Goal: Information Seeking & Learning: Learn about a topic

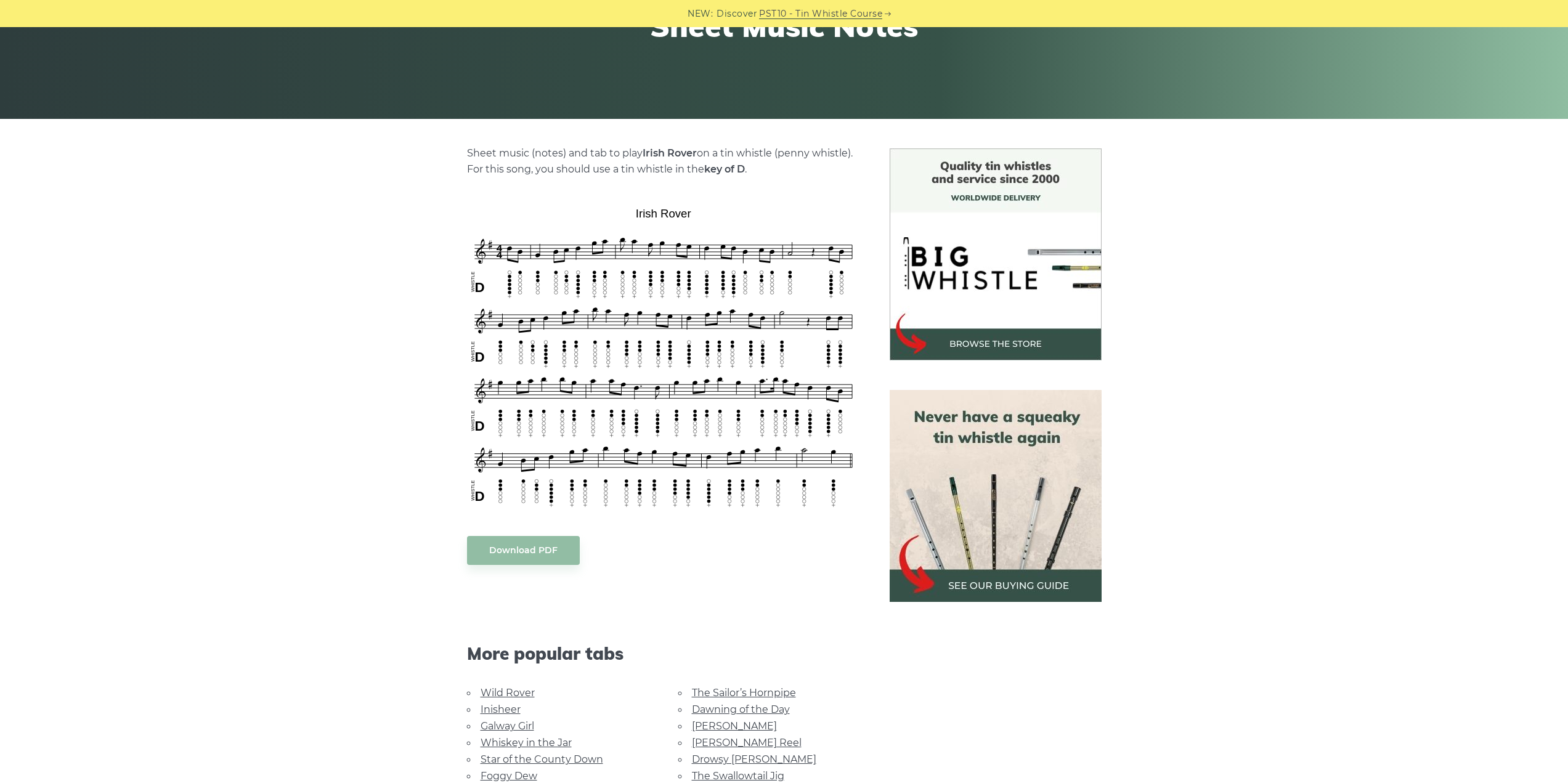
scroll to position [185, 0]
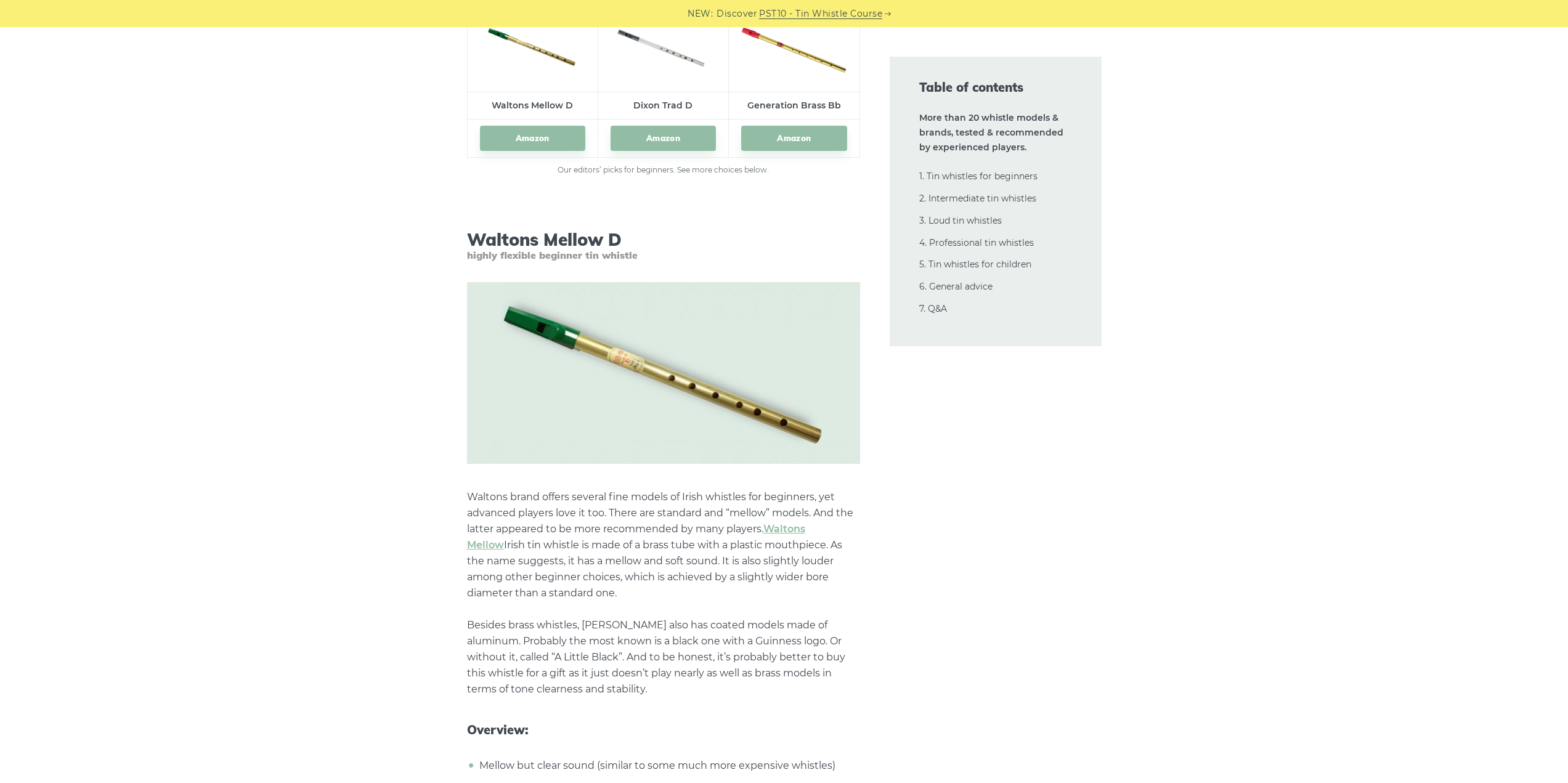
scroll to position [1910, 0]
click at [538, 502] on p "Waltons brand offers several fine models of Irish whistles for beginners, yet a…" at bounding box center [664, 591] width 393 height 208
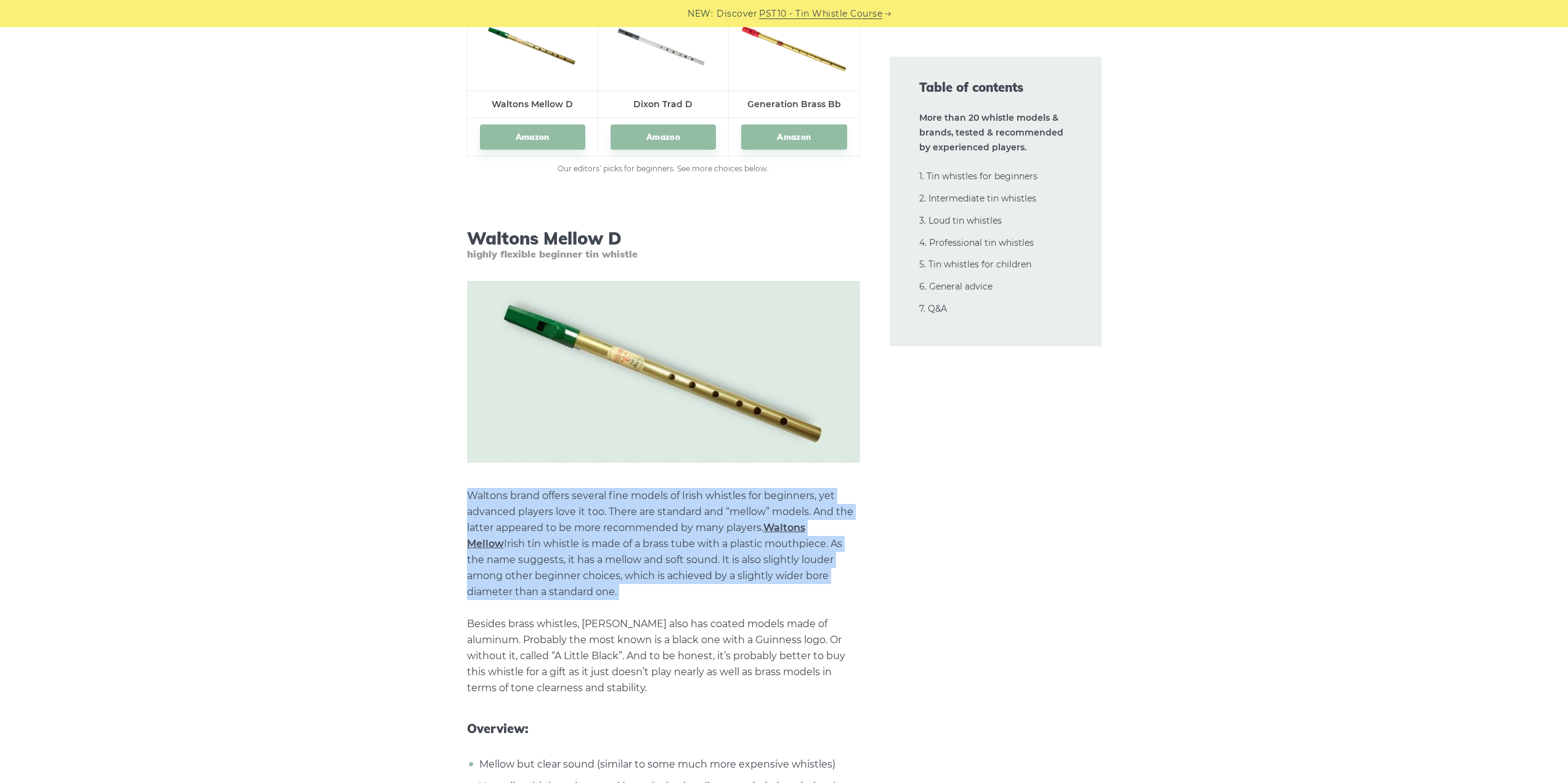
click at [538, 502] on p "Waltons brand offers several fine models of Irish whistles for beginners, yet a…" at bounding box center [664, 591] width 393 height 208
click at [666, 557] on p "Waltons brand offers several fine models of Irish whistles for beginners, yet a…" at bounding box center [664, 591] width 393 height 208
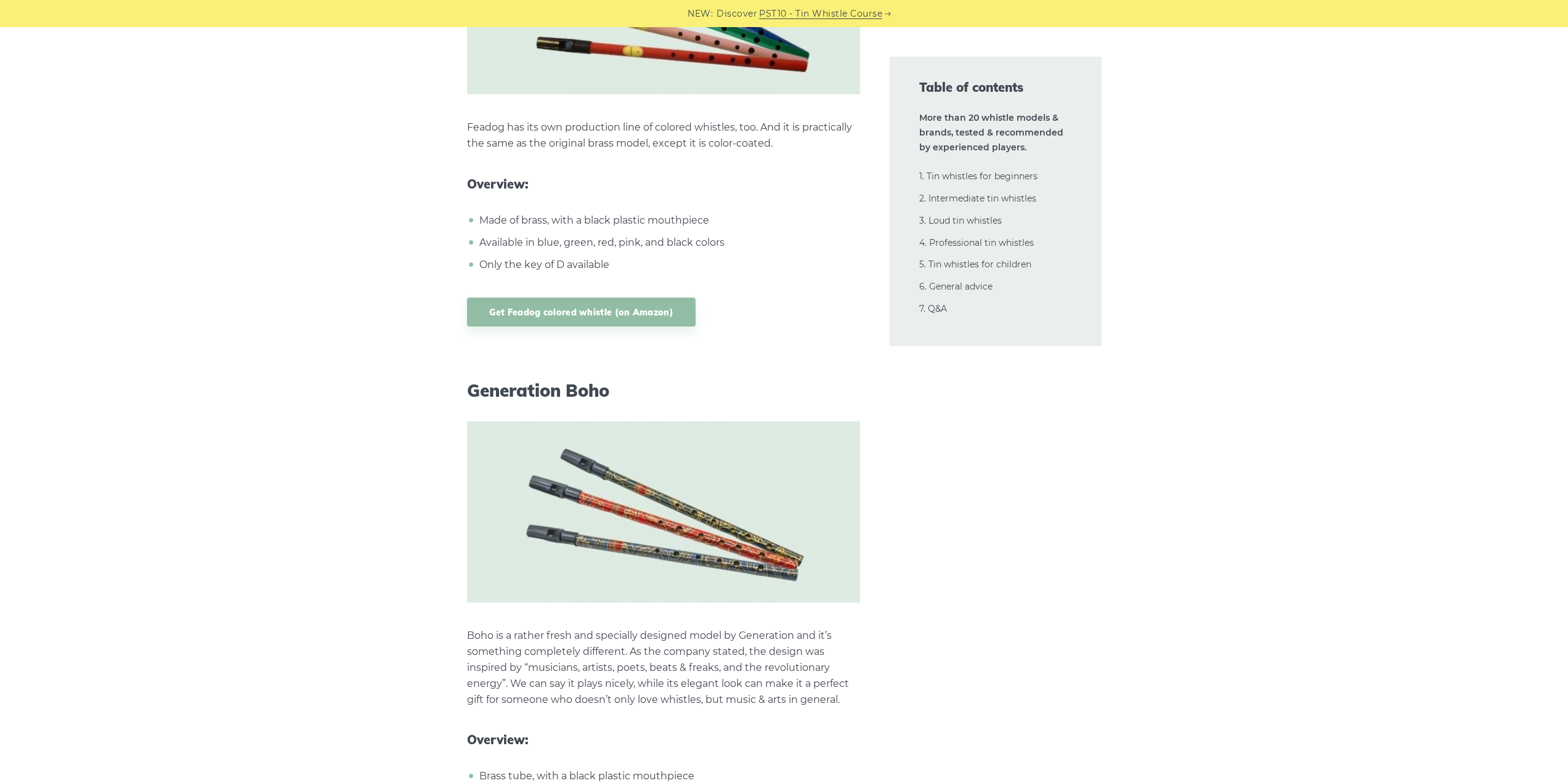
scroll to position [23978, 0]
